Goal: Information Seeking & Learning: Learn about a topic

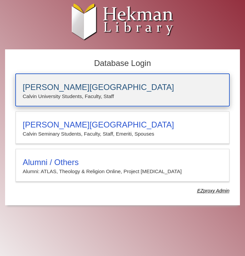
click at [98, 87] on h3 "[PERSON_NAME][GEOGRAPHIC_DATA]" at bounding box center [123, 87] width 200 height 9
click at [92, 87] on h3 "[PERSON_NAME][GEOGRAPHIC_DATA]" at bounding box center [123, 87] width 200 height 9
